Goal: Information Seeking & Learning: Learn about a topic

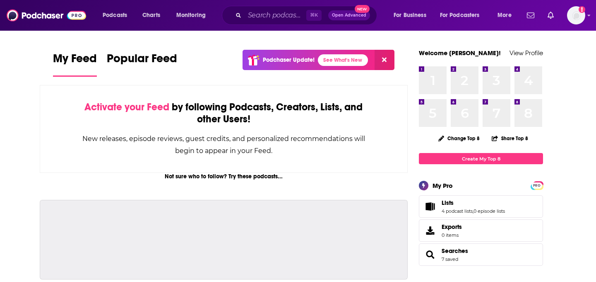
click at [258, 17] on input "Search podcasts, credits, & more..." at bounding box center [276, 15] width 62 height 13
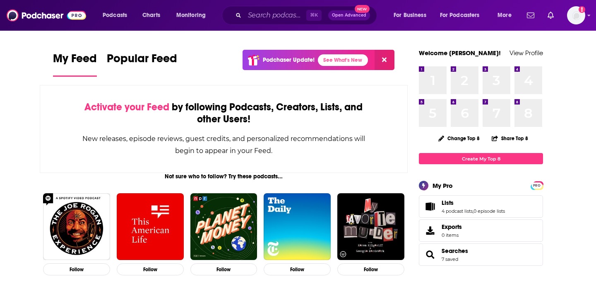
click at [267, 12] on input "Search podcasts, credits, & more..." at bounding box center [276, 15] width 62 height 13
click at [259, 18] on input "Search podcasts, credits, & more..." at bounding box center [276, 15] width 62 height 13
click at [274, 13] on input "Search podcasts, credits, & more..." at bounding box center [276, 15] width 62 height 13
click at [267, 17] on input "Search podcasts, credits, & more..." at bounding box center [276, 15] width 62 height 13
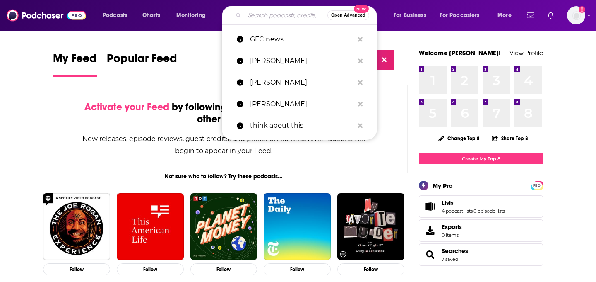
click at [263, 13] on input "Search podcasts, credits, & more..." at bounding box center [286, 15] width 83 height 13
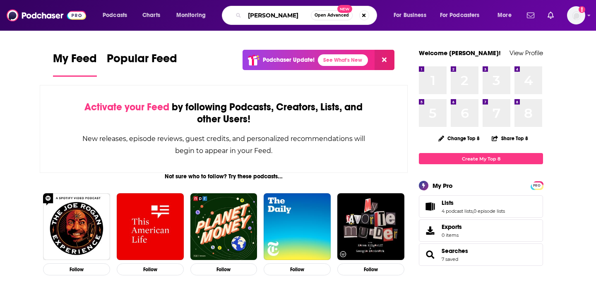
type input "michael savage"
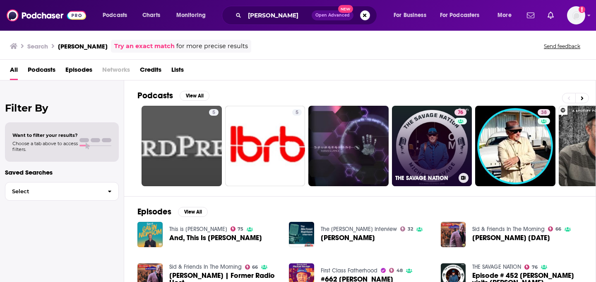
click at [419, 132] on link "76 THE SAVAGE NATION" at bounding box center [432, 146] width 80 height 80
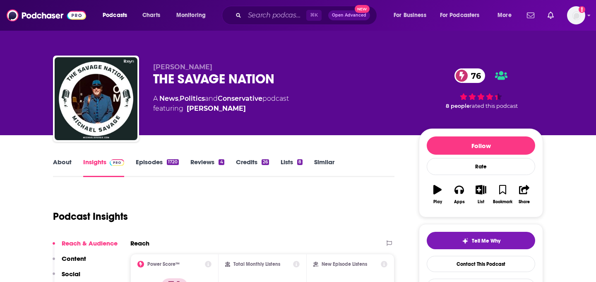
scroll to position [21, 0]
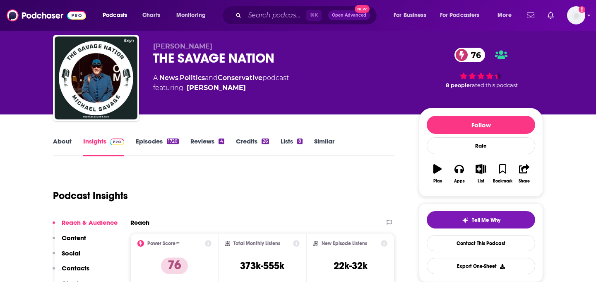
click at [151, 145] on link "Episodes 1720" at bounding box center [157, 146] width 43 height 19
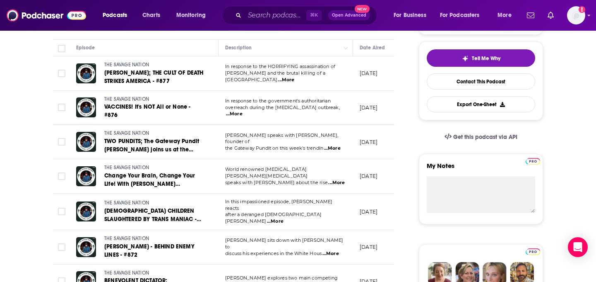
scroll to position [181, 0]
